Goal: Transaction & Acquisition: Book appointment/travel/reservation

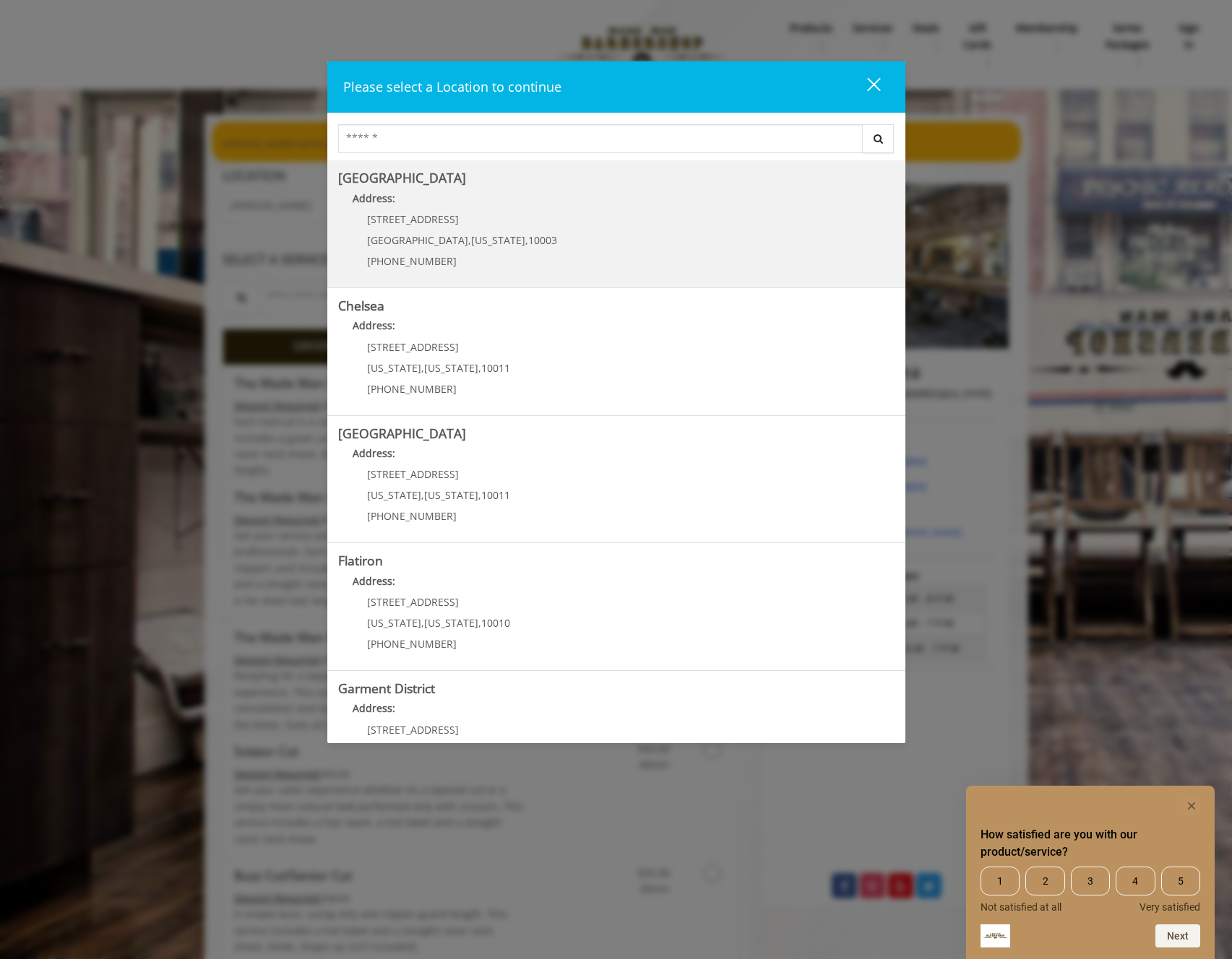
click at [562, 209] on Village "Address:" at bounding box center [616, 202] width 556 height 24
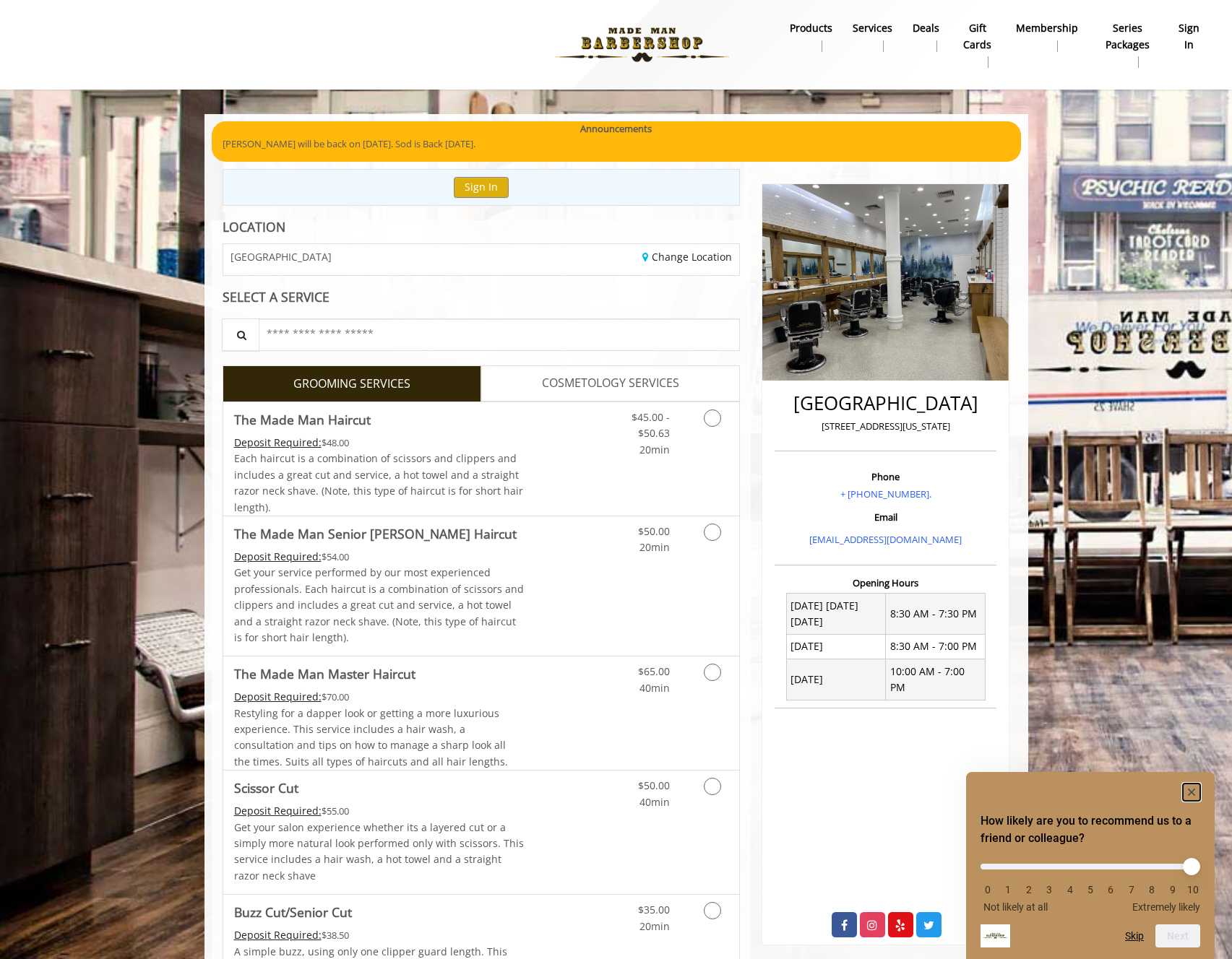
click at [1193, 793] on rect "Hide survey" at bounding box center [1191, 791] width 17 height 17
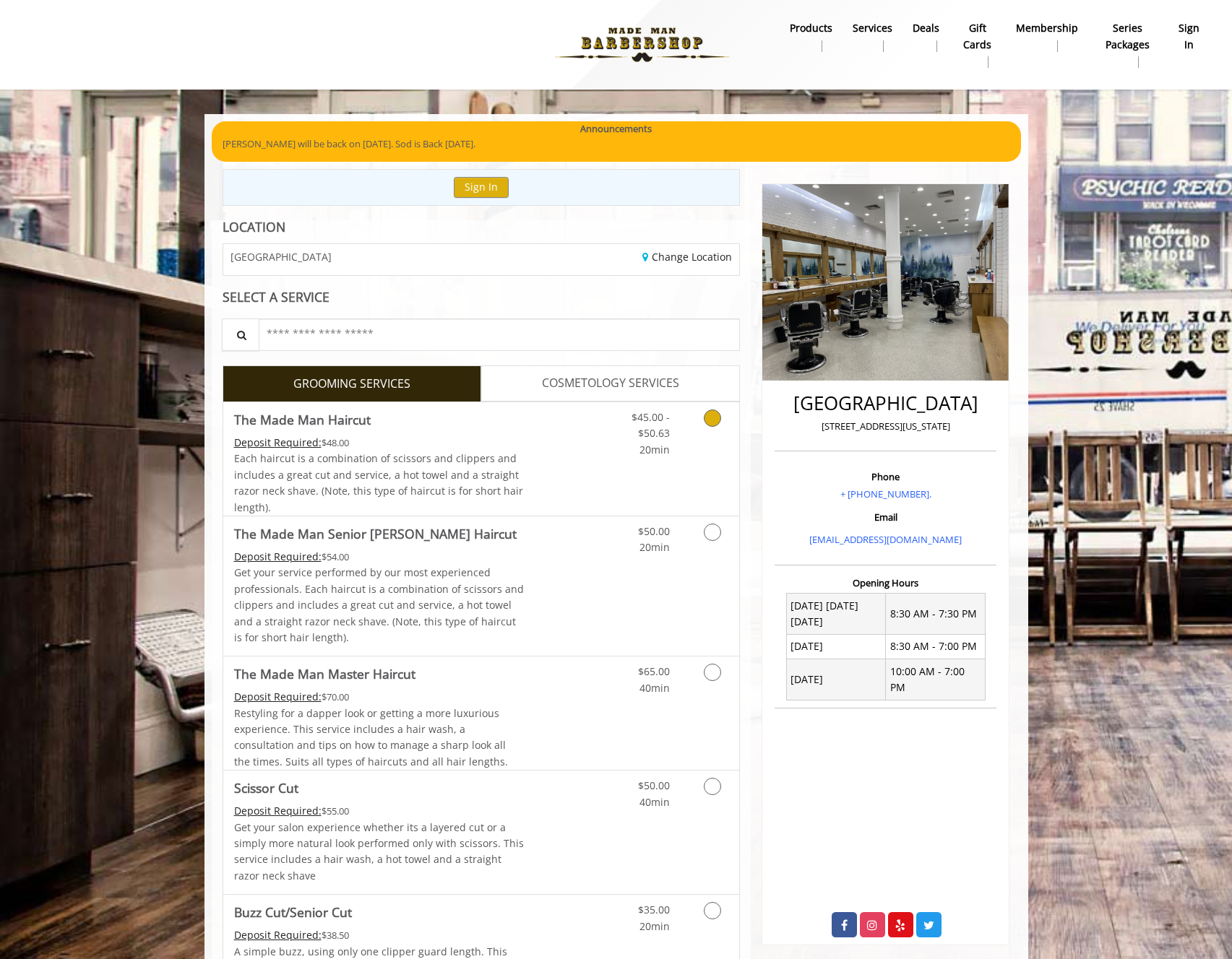
click at [440, 449] on div "Deposit Required: $48.00" at bounding box center [380, 443] width 290 height 16
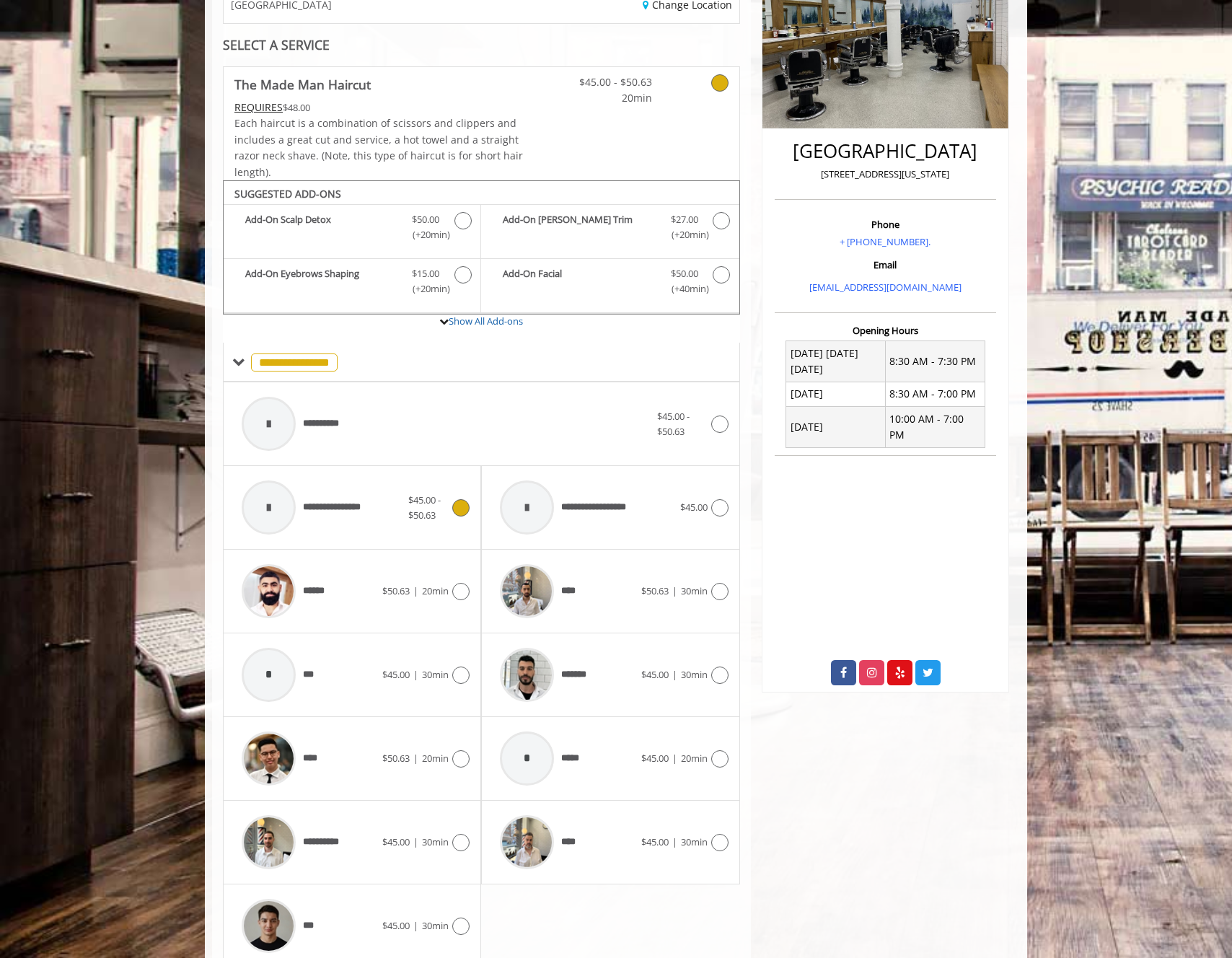
scroll to position [313, 0]
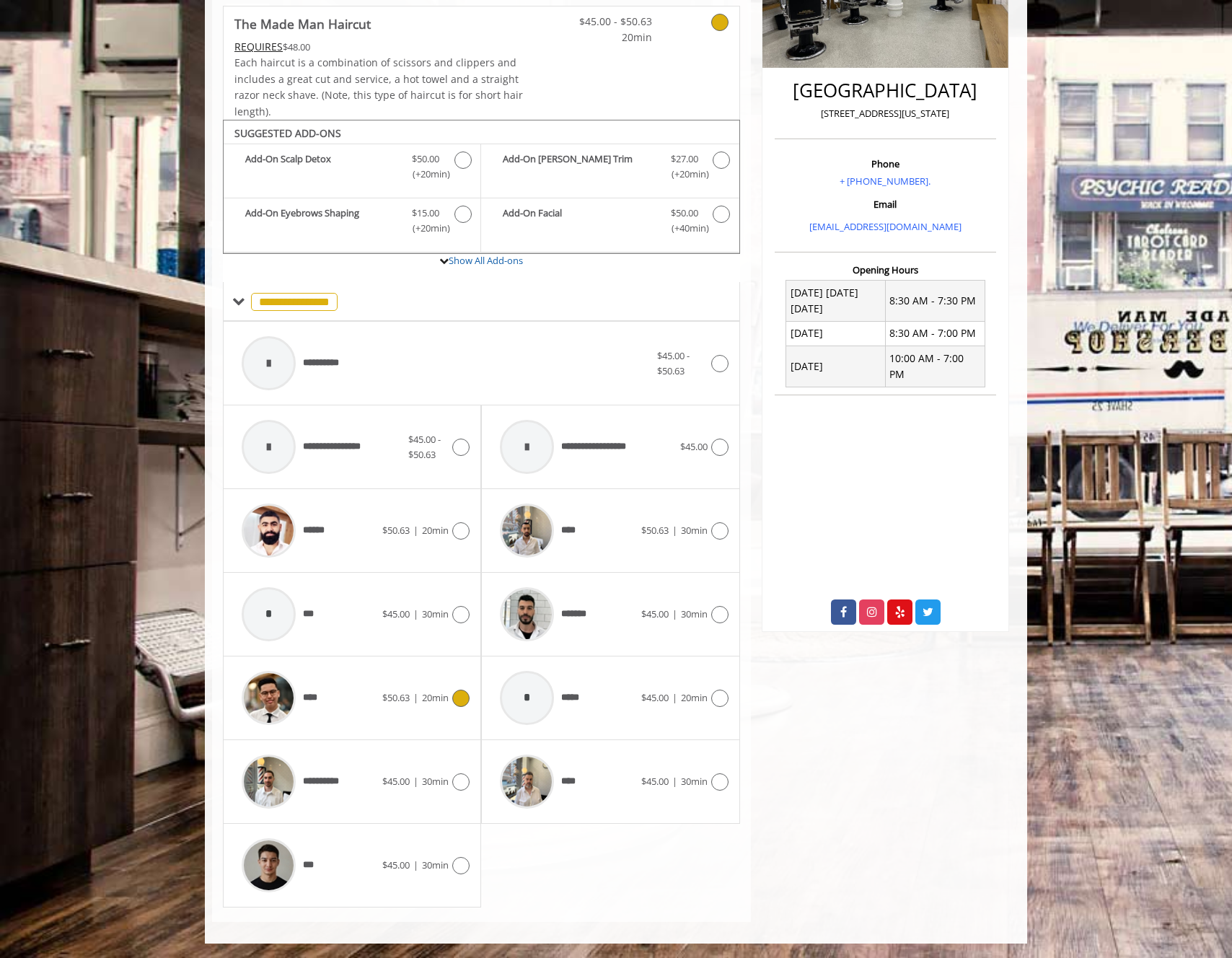
click at [335, 709] on div "****" at bounding box center [308, 697] width 148 height 69
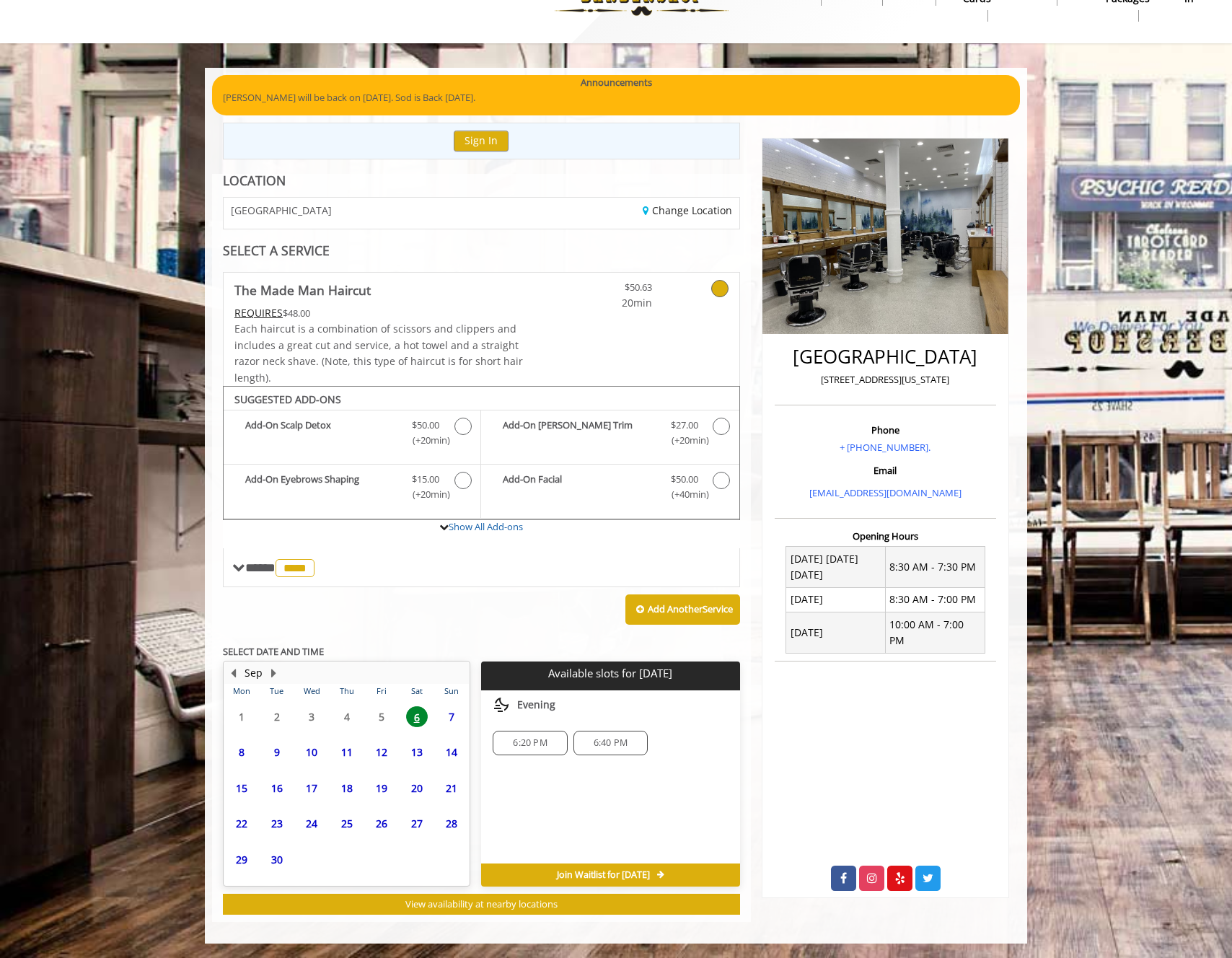
scroll to position [46, 0]
click at [518, 743] on span "6:20 PM" at bounding box center [530, 743] width 34 height 11
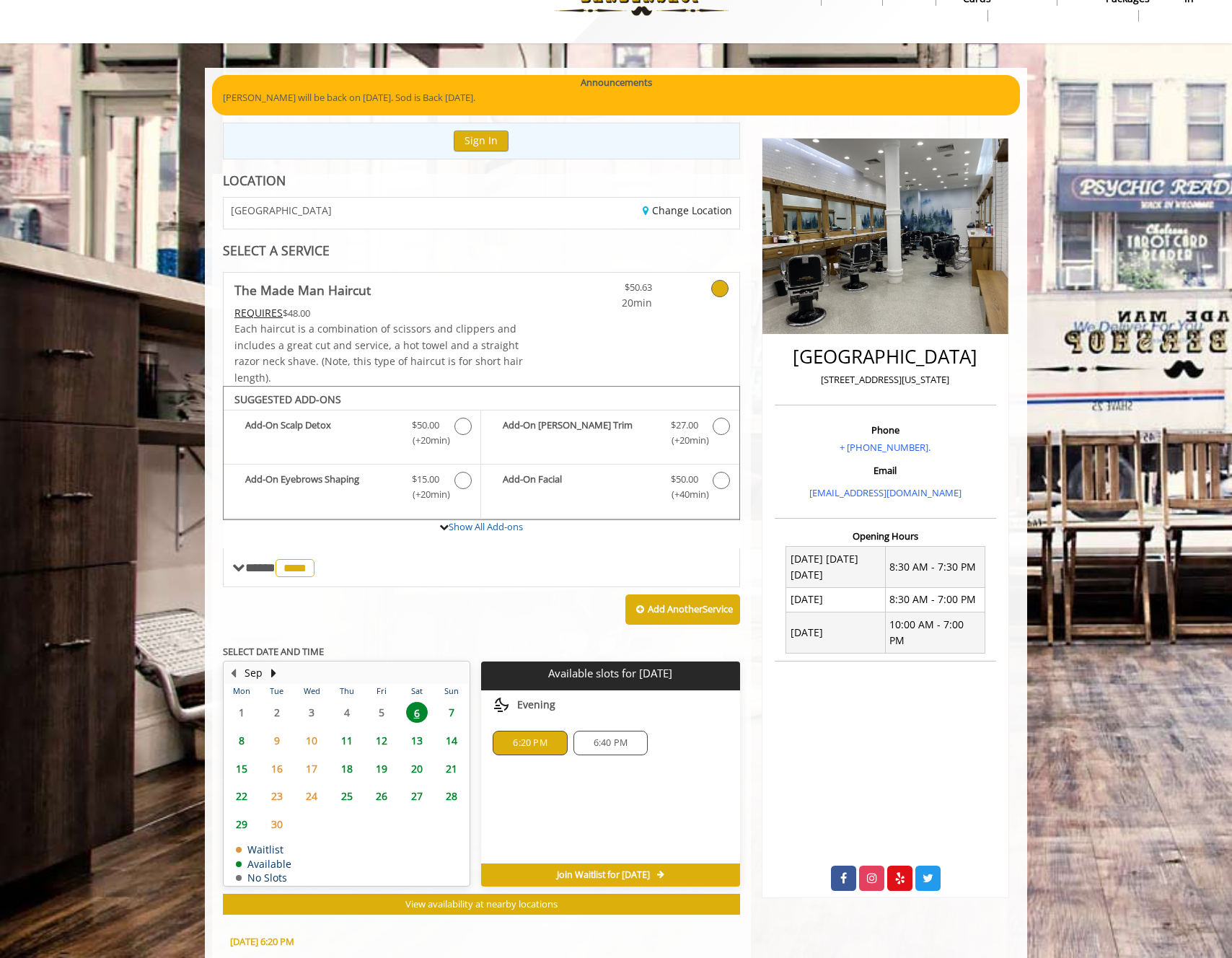
scroll to position [307, 0]
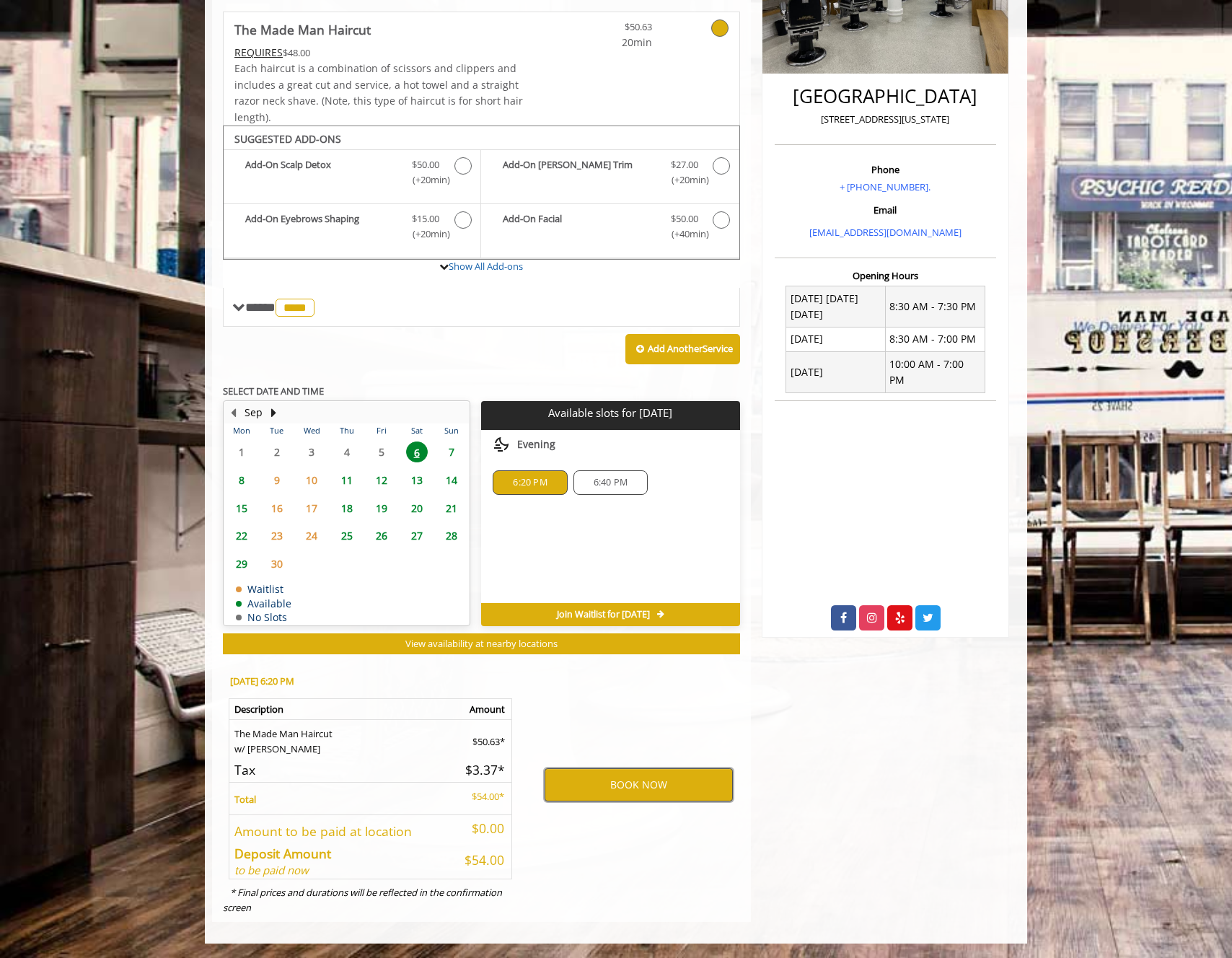
click at [603, 789] on button "BOOK NOW" at bounding box center [638, 785] width 188 height 33
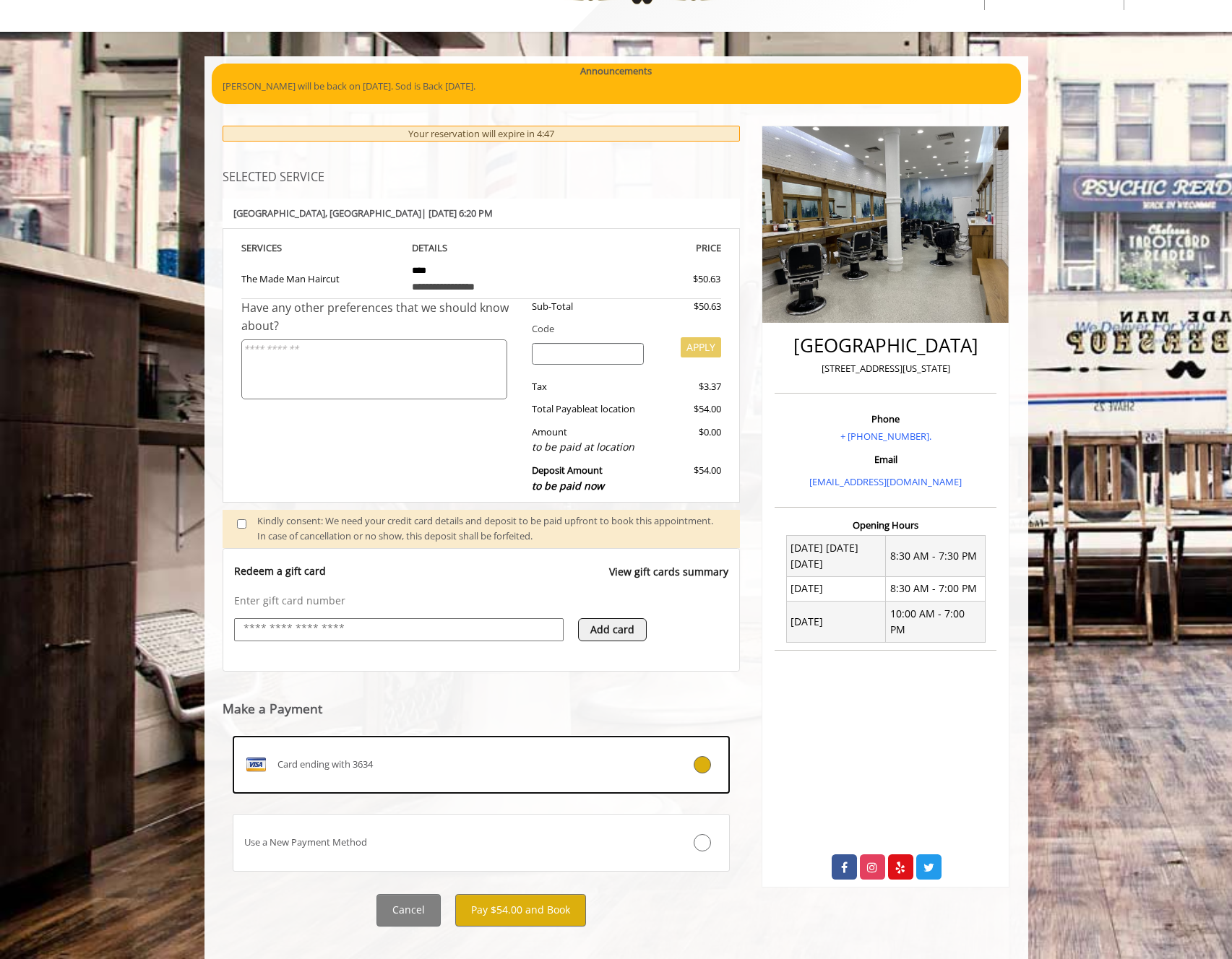
scroll to position [76, 0]
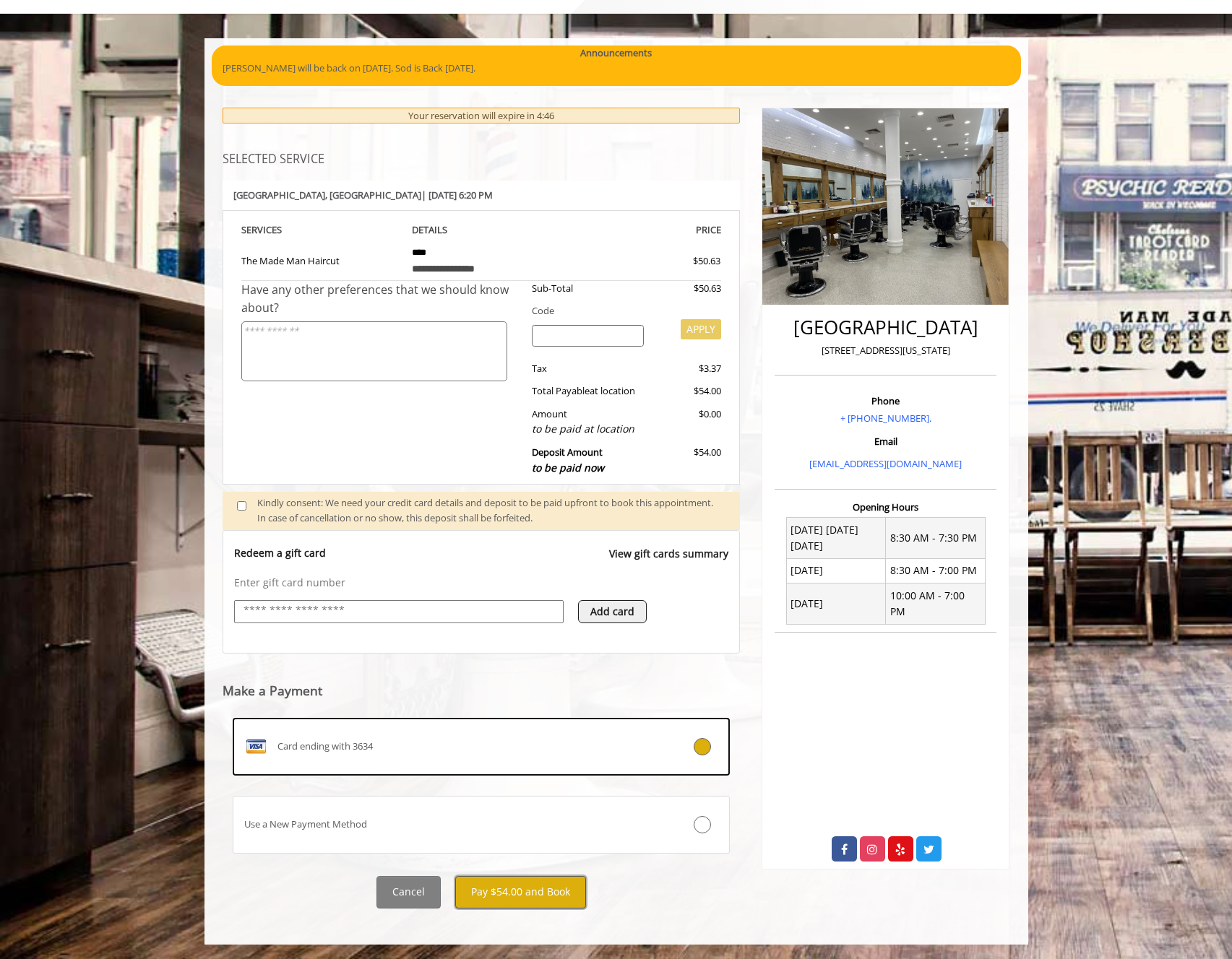
click at [528, 888] on button "Pay $54.00 and Book" at bounding box center [520, 892] width 131 height 32
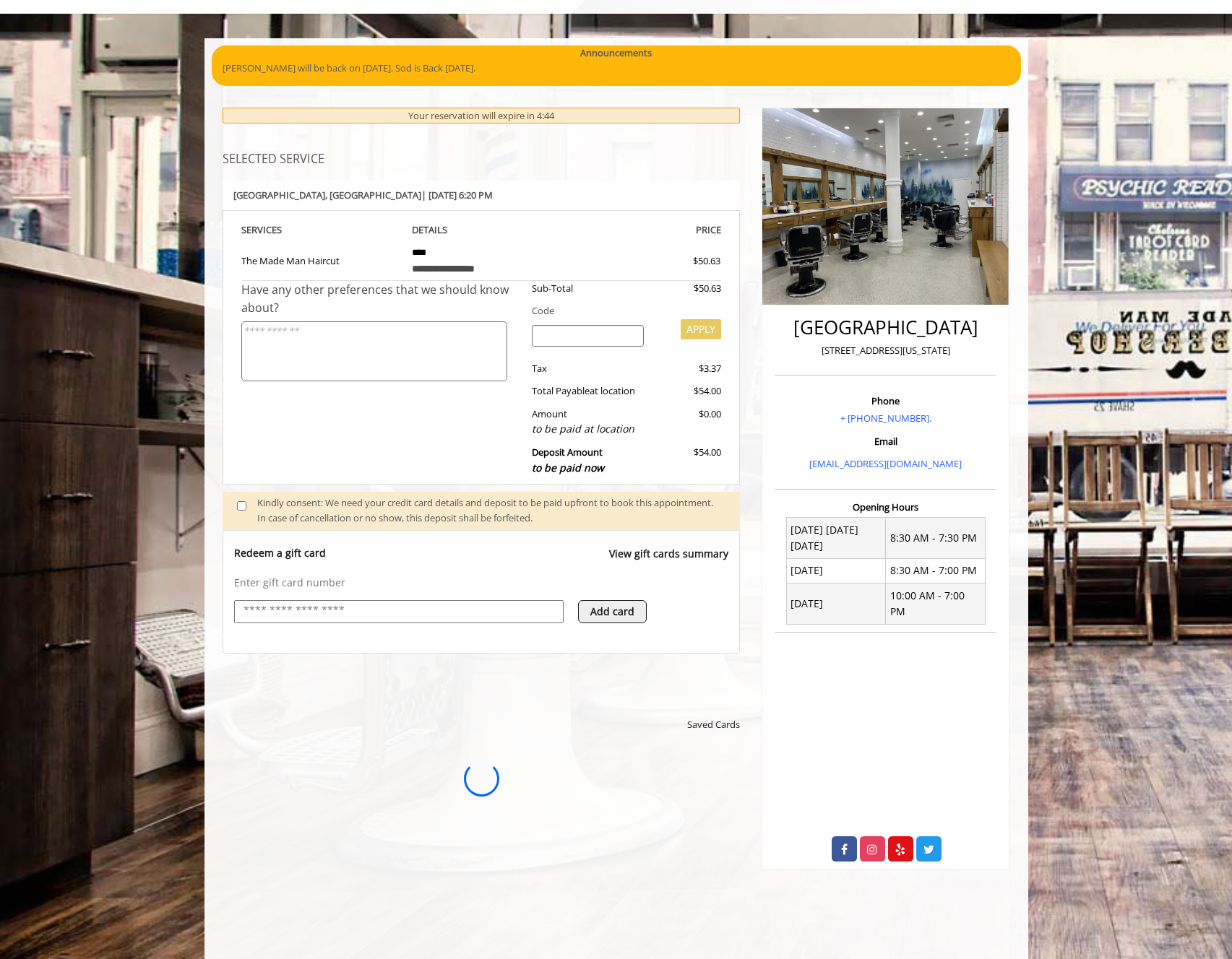
scroll to position [0, 0]
